Goal: Book appointment/travel/reservation

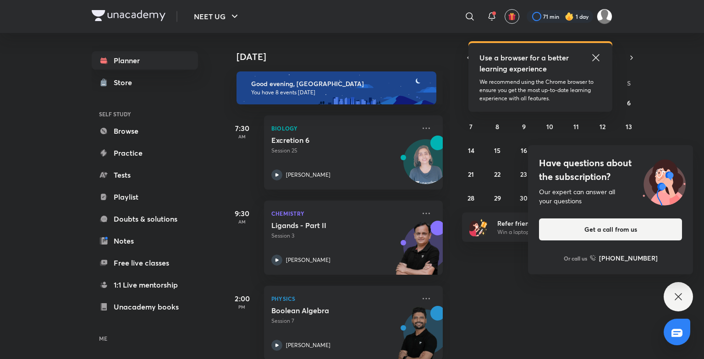
click at [599, 55] on icon at bounding box center [595, 57] width 11 height 11
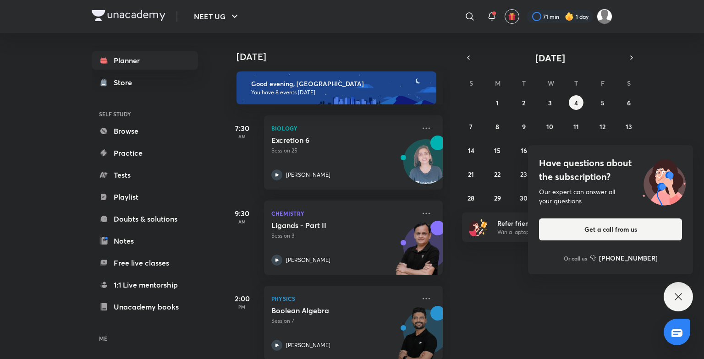
click at [677, 288] on div "Have questions about the subscription? Our expert can answer all your questions…" at bounding box center [677, 296] width 29 height 29
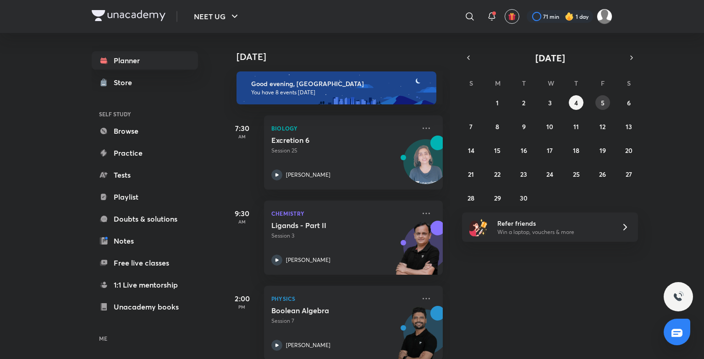
click at [595, 99] on div "31 1 2 3 4 5 6 7 8 9 10 11 12 13 14 15 16 17 18 19 20 21 22 23 24 25 26 27 28 2…" at bounding box center [550, 150] width 176 height 110
click at [597, 100] on div "31 1 2 3 4 5 6 7 8 9 10 11 12 13 14 15 16 17 18 19 20 21 22 23 24 25 26 27 28 2…" at bounding box center [550, 150] width 176 height 110
click at [597, 100] on button "5" at bounding box center [602, 102] width 15 height 15
